Goal: Information Seeking & Learning: Learn about a topic

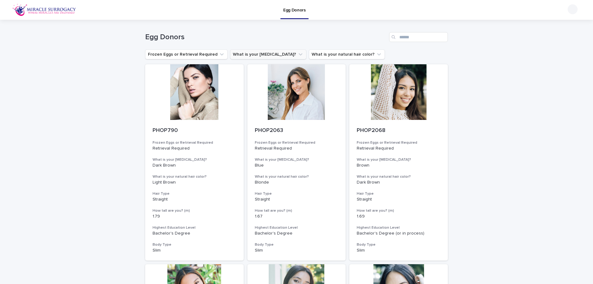
click at [262, 55] on button "What is your [MEDICAL_DATA]?" at bounding box center [268, 54] width 76 height 10
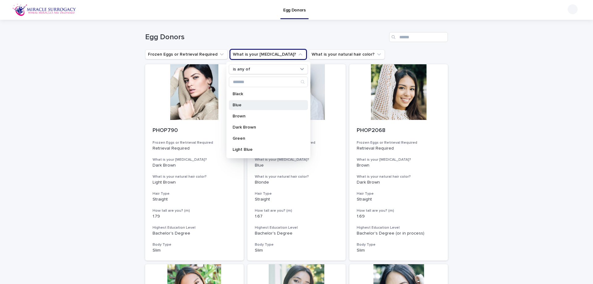
click at [264, 107] on p "Blue" at bounding box center [265, 105] width 65 height 4
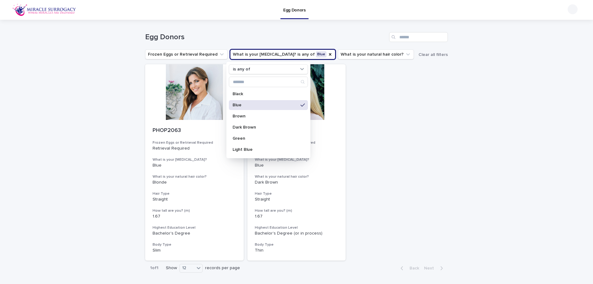
click at [302, 35] on h1 "Egg Donors" at bounding box center [266, 37] width 242 height 9
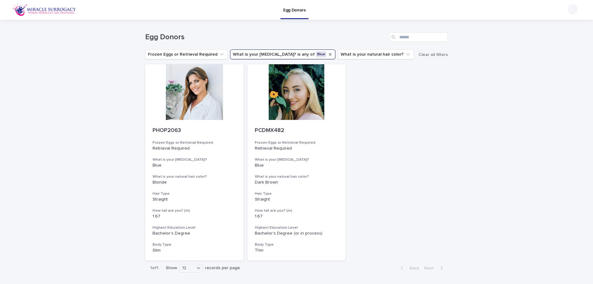
click at [329, 53] on icon "What is your eye color?" at bounding box center [330, 54] width 2 height 2
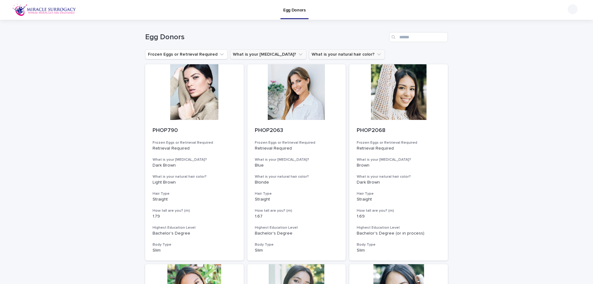
click at [318, 54] on button "What is your natural hair color?" at bounding box center [347, 54] width 76 height 10
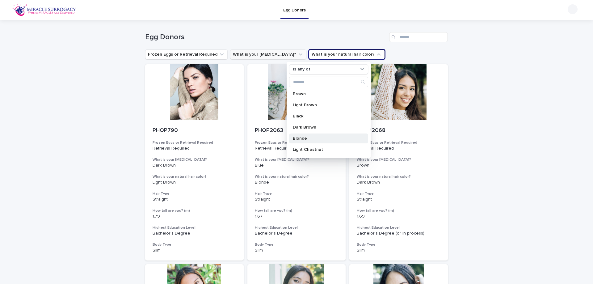
click at [328, 139] on p "Blonde" at bounding box center [325, 138] width 65 height 4
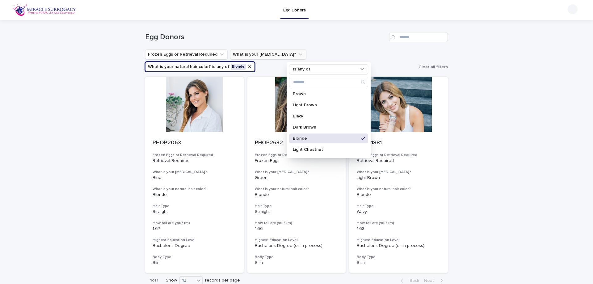
click at [548, 146] on div "Loading... Saving… Loading... Saving… Egg Donors Frozen Eggs or Retrieval Requi…" at bounding box center [296, 169] width 593 height 299
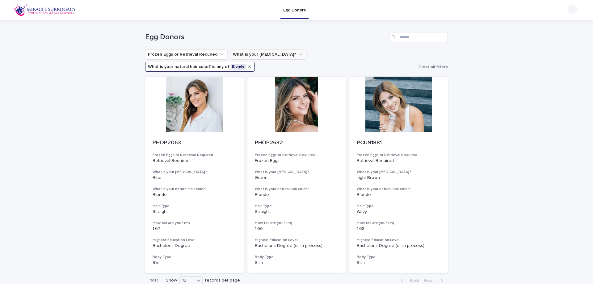
click at [252, 64] on icon "What is your natural hair color?" at bounding box center [249, 66] width 5 height 5
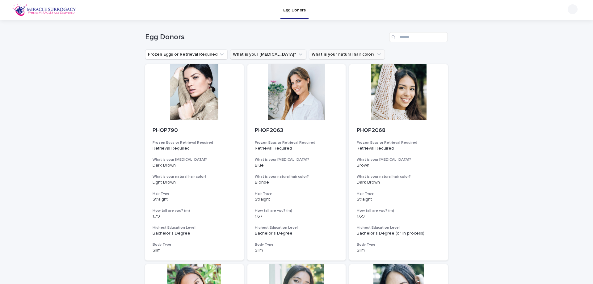
click at [329, 52] on button "What is your natural hair color?" at bounding box center [347, 54] width 76 height 10
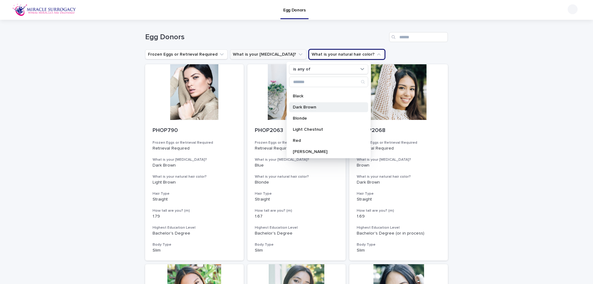
scroll to position [31, 0]
click at [320, 134] on div "Red" at bounding box center [328, 130] width 79 height 10
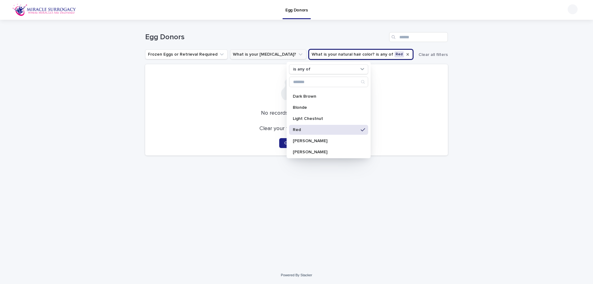
click at [405, 53] on icon "What is your natural hair color?" at bounding box center [407, 54] width 5 height 5
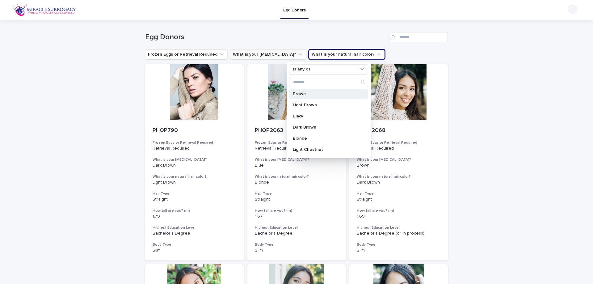
click at [325, 95] on p "Brown" at bounding box center [325, 94] width 65 height 4
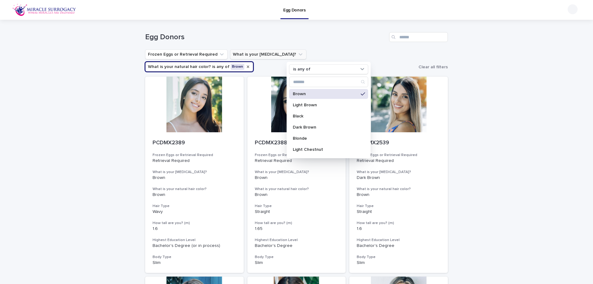
click at [251, 64] on icon "What is your natural hair color?" at bounding box center [248, 66] width 5 height 5
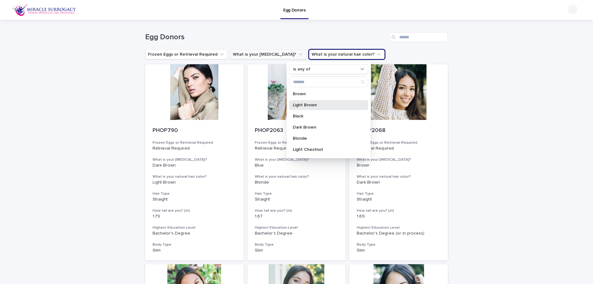
click at [313, 106] on p "Light Brown" at bounding box center [325, 105] width 65 height 4
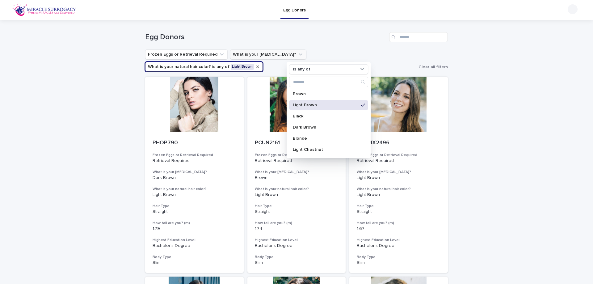
click at [259, 65] on icon "What is your natural hair color?" at bounding box center [257, 66] width 2 height 2
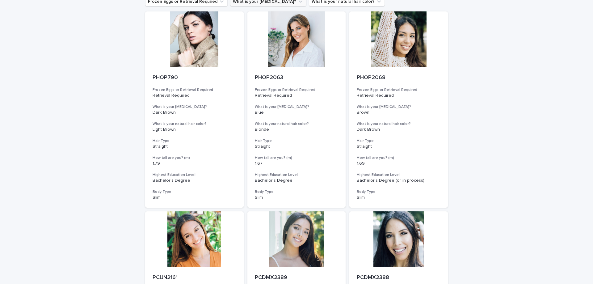
scroll to position [154, 0]
